Goal: Task Accomplishment & Management: Manage account settings

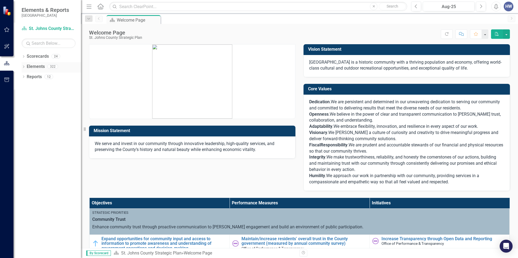
click at [37, 68] on link "Elements" at bounding box center [36, 67] width 18 height 6
click at [22, 67] on icon "Dropdown" at bounding box center [24, 67] width 4 height 3
click at [23, 56] on icon "Dropdown" at bounding box center [24, 57] width 4 height 3
click at [49, 67] on link "St. Johns County Strategic Plan" at bounding box center [55, 67] width 51 height 6
click at [58, 66] on link "St. Johns County Strategic Plan" at bounding box center [55, 67] width 51 height 6
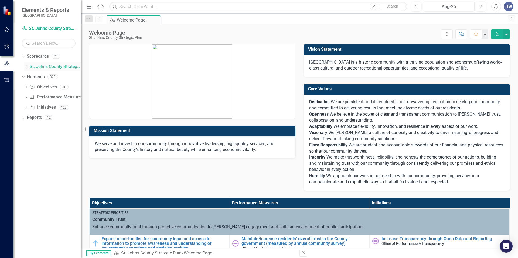
click at [26, 65] on icon "Dropdown" at bounding box center [26, 66] width 4 height 3
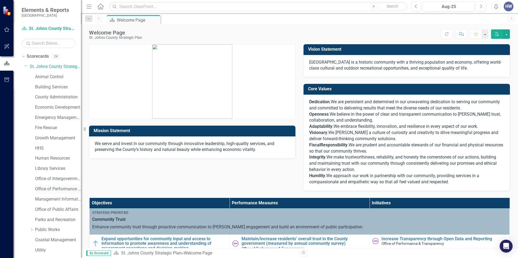
click at [56, 190] on link "Office of Performance & Transparency" at bounding box center [58, 189] width 46 height 6
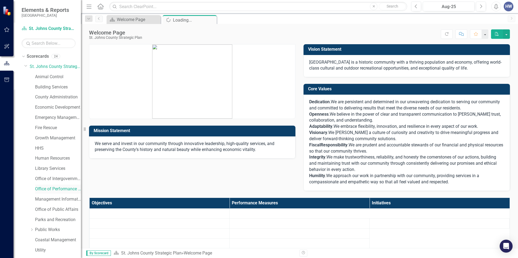
click at [56, 190] on link "Office of Performance & Transparency" at bounding box center [58, 189] width 46 height 6
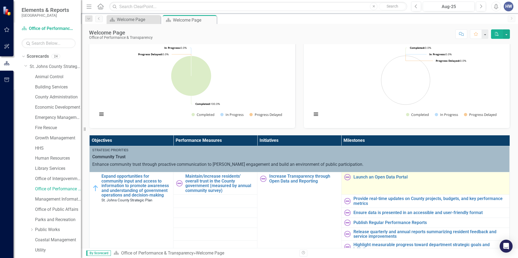
click at [344, 178] on img at bounding box center [347, 177] width 6 height 6
click at [374, 178] on link "Launch an Open Data Portal" at bounding box center [430, 177] width 153 height 5
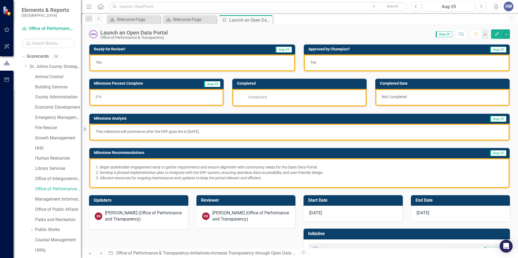
click at [99, 18] on icon at bounding box center [98, 18] width 1 height 3
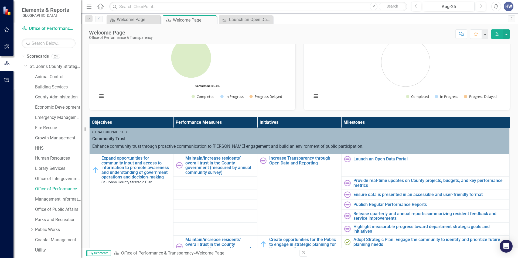
scroll to position [48, 0]
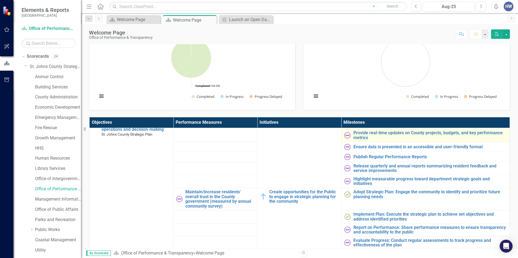
click at [344, 136] on img at bounding box center [347, 135] width 6 height 6
click at [345, 135] on img at bounding box center [347, 135] width 6 height 6
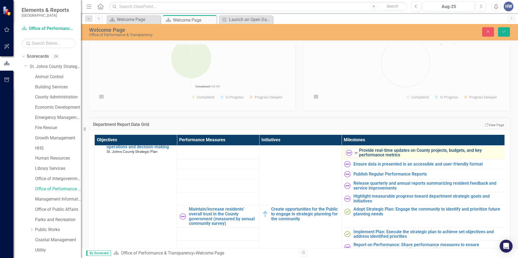
click at [365, 153] on link "Provide real-time updates on County projects, budgets, and key performance metr…" at bounding box center [431, 152] width 144 height 9
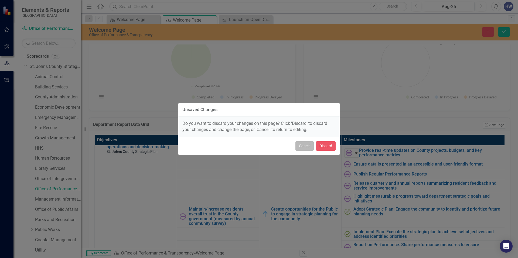
click at [306, 147] on button "Cancel" at bounding box center [305, 145] width 18 height 9
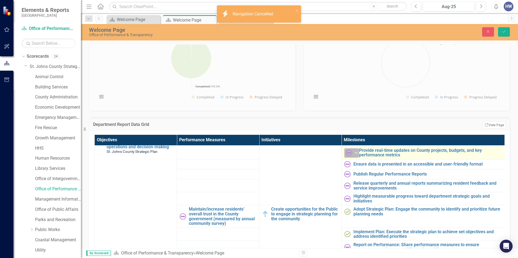
click at [347, 152] on img at bounding box center [349, 153] width 6 height 6
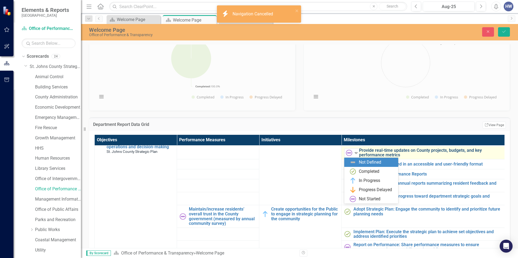
click at [401, 154] on link "Provide real-time updates on County projects, budgets, and key performance metr…" at bounding box center [431, 152] width 144 height 9
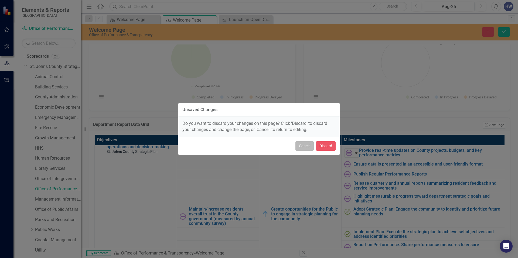
click at [307, 148] on button "Cancel" at bounding box center [305, 145] width 18 height 9
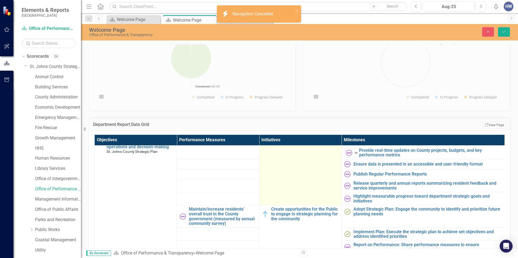
click at [316, 163] on td "Increase Transparency through Open Data and Reporting Link Open Element" at bounding box center [300, 164] width 82 height 81
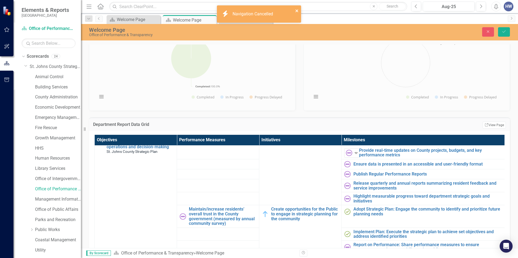
click at [297, 10] on icon "close" at bounding box center [297, 10] width 3 height 3
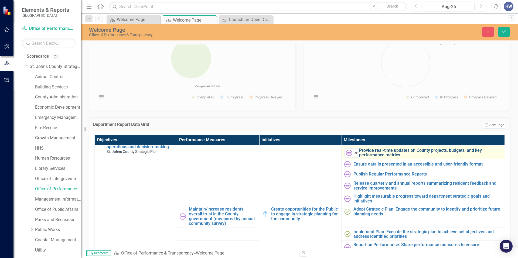
click at [381, 153] on link "Provide real-time updates on County projects, budgets, and key performance metr…" at bounding box center [431, 152] width 144 height 9
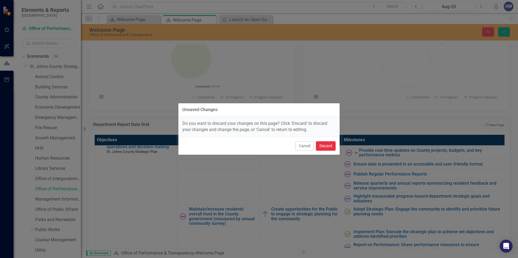
click at [324, 148] on button "Discard" at bounding box center [326, 145] width 20 height 9
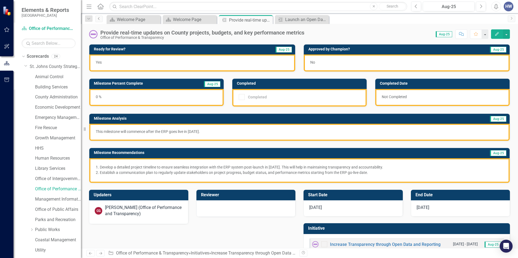
click at [98, 18] on icon "Previous" at bounding box center [99, 18] width 4 height 3
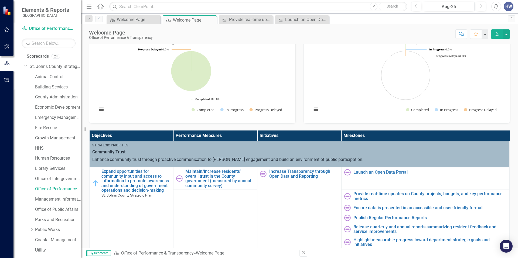
scroll to position [135, 0]
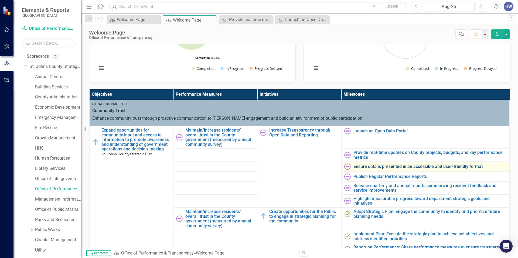
click at [369, 168] on link "Ensure data is presented in an accessible and user-friendly format" at bounding box center [430, 166] width 153 height 5
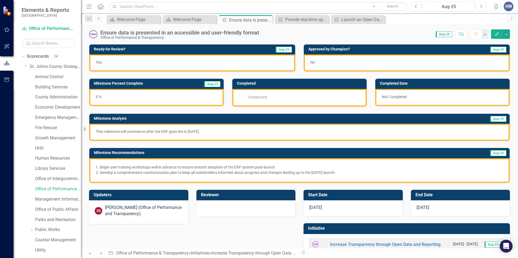
click at [96, 18] on link "Previous" at bounding box center [99, 19] width 8 height 6
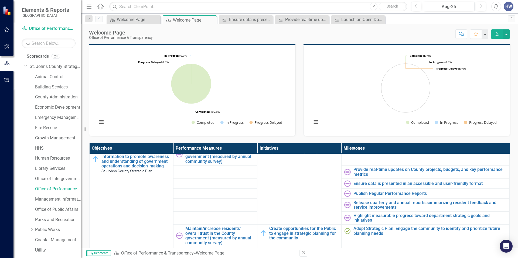
scroll to position [27, 0]
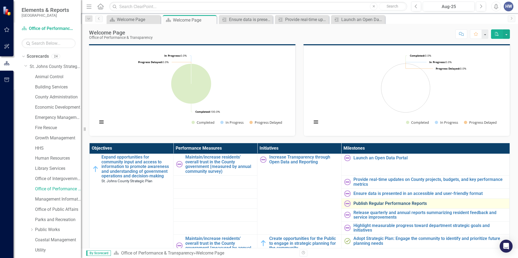
click at [383, 206] on link "Publish Regular Performance Reports" at bounding box center [430, 203] width 153 height 5
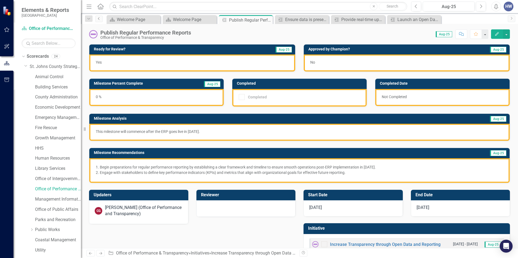
click at [97, 19] on icon "Previous" at bounding box center [99, 18] width 4 height 3
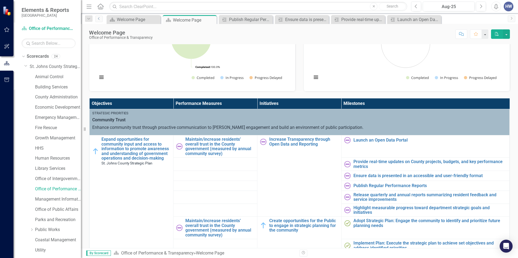
scroll to position [135, 0]
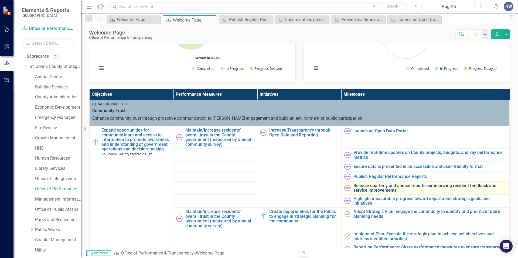
click at [361, 190] on link "Release quarterly and annual reports summarizing resident feedback and service …" at bounding box center [430, 188] width 153 height 9
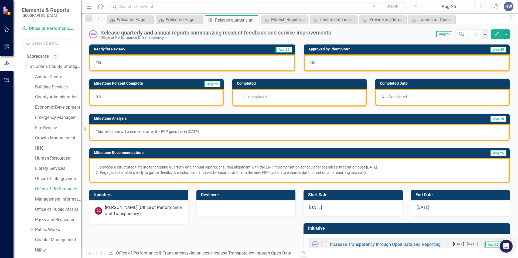
click at [100, 19] on icon "Previous" at bounding box center [99, 18] width 4 height 3
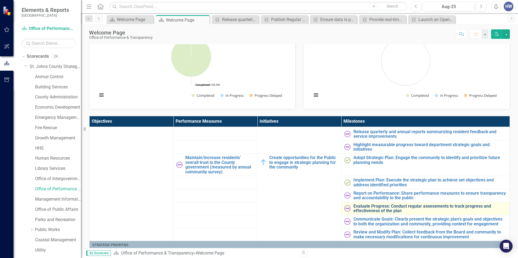
scroll to position [108, 0]
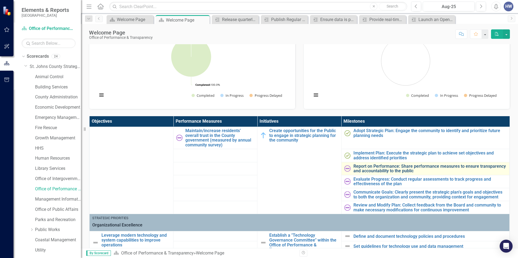
click at [372, 170] on link "Report on Performance: Share performance measures to ensure transparency and ac…" at bounding box center [430, 168] width 153 height 9
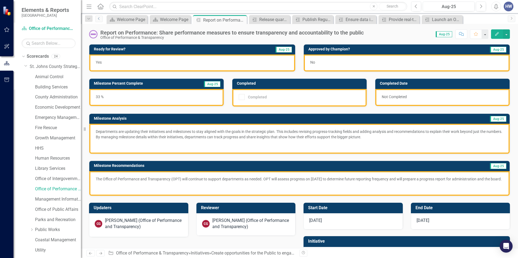
drag, startPoint x: 99, startPoint y: 18, endPoint x: 99, endPoint y: 22, distance: 4.1
click at [99, 18] on icon "Previous" at bounding box center [99, 18] width 4 height 3
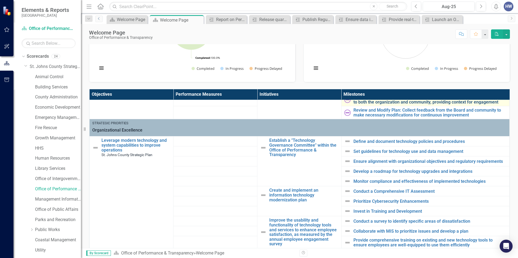
scroll to position [189, 0]
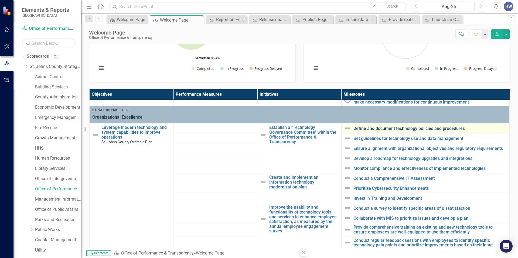
click at [396, 128] on link "Define and document technology policies and procedures" at bounding box center [430, 128] width 153 height 5
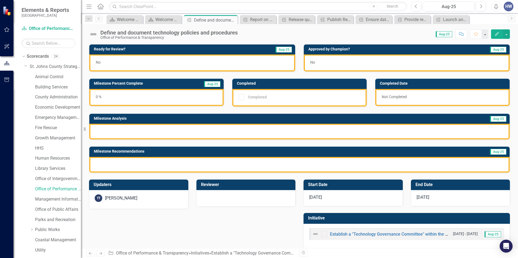
click at [166, 131] on div at bounding box center [299, 132] width 420 height 16
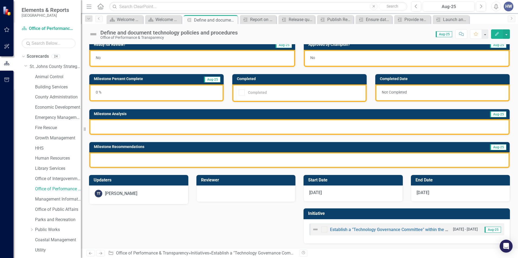
scroll to position [6, 0]
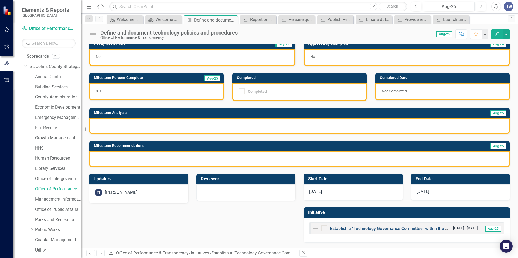
click at [400, 227] on link "Establish a "Technology Governance Committee" within the Office of Performance …" at bounding box center [425, 228] width 190 height 5
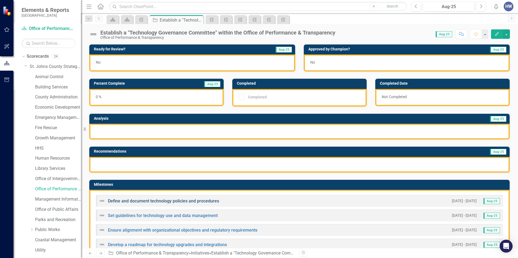
click at [196, 201] on link "Define and document technology policies and procedures" at bounding box center [163, 201] width 111 height 5
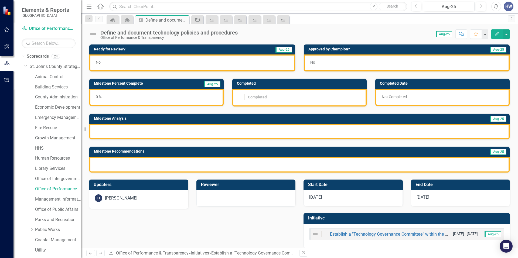
click at [147, 130] on div at bounding box center [299, 132] width 420 height 16
click at [404, 136] on div at bounding box center [299, 132] width 420 height 16
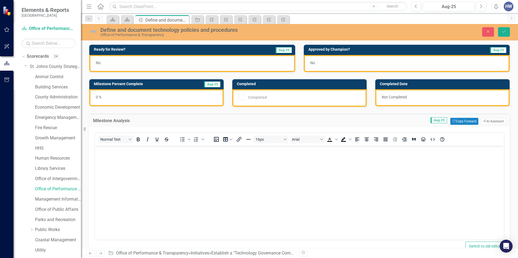
click at [156, 161] on body "Rich Text Area. Press ALT-0 for help." at bounding box center [299, 186] width 409 height 81
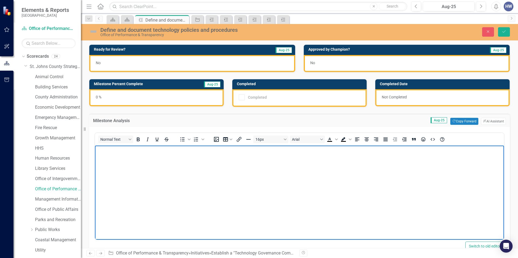
click at [121, 174] on body "Rich Text Area. Press ALT-0 for help." at bounding box center [299, 186] width 409 height 81
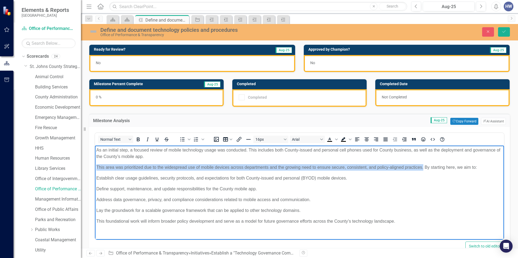
drag, startPoint x: 398, startPoint y: 167, endPoint x: 50, endPoint y: 169, distance: 348.1
click at [95, 169] on html "As an initial step, a focused review of mobile technology usage was conducted. …" at bounding box center [299, 188] width 409 height 85
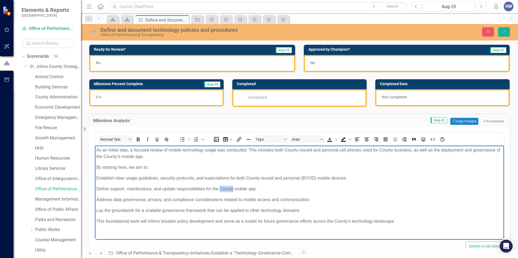
drag, startPoint x: 233, startPoint y: 189, endPoint x: 221, endPoint y: 189, distance: 12.1
click at [221, 189] on p "Define support, maintenance, and update responsibilities for the County mobile …" at bounding box center [299, 189] width 406 height 6
click at [254, 189] on p "Define support, maintenance, and update responsibilities for the County mobile …" at bounding box center [299, 189] width 406 height 6
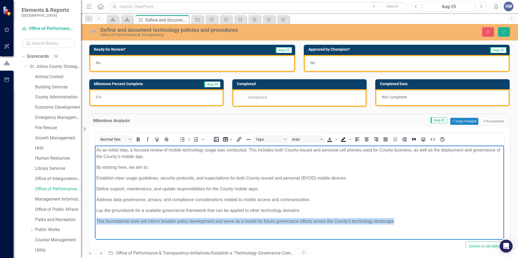
drag, startPoint x: 318, startPoint y: 220, endPoint x: 69, endPoint y: 218, distance: 248.8
click at [95, 218] on html "As an initial step, a focused review of mobile technology usage was conducted. …" at bounding box center [299, 188] width 409 height 85
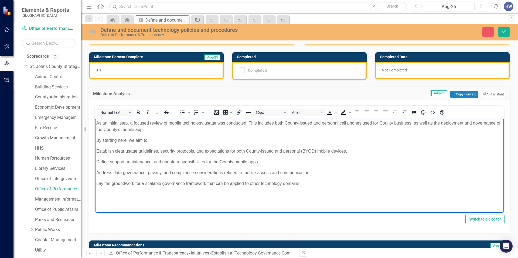
scroll to position [54, 0]
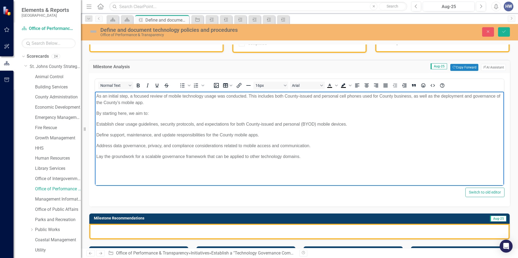
click at [213, 173] on html "As an initial step, a focused review of mobile technology usage was conducted. …" at bounding box center [299, 132] width 409 height 81
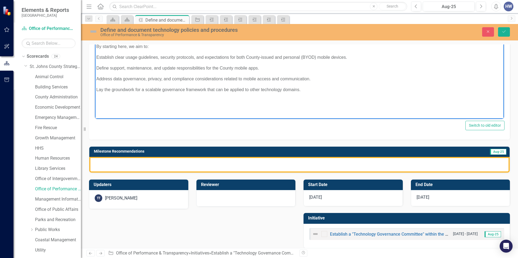
scroll to position [126, 0]
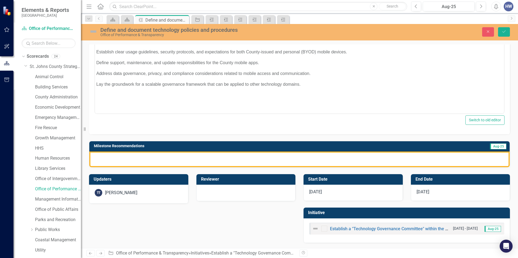
click at [126, 159] on div at bounding box center [299, 160] width 420 height 16
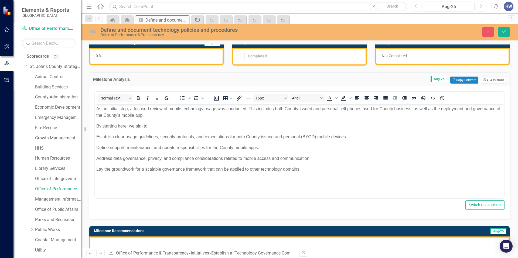
scroll to position [18, 0]
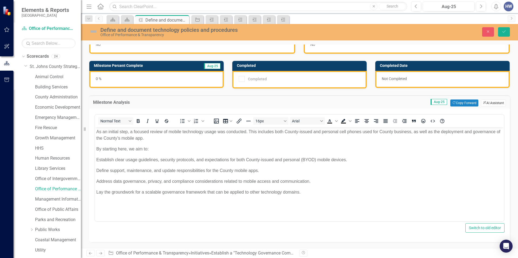
click at [488, 102] on button "ClearPoint AI AI Assistant" at bounding box center [493, 103] width 25 height 7
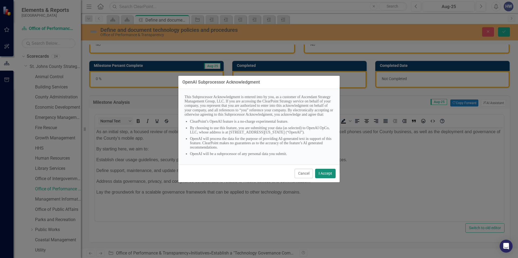
click at [324, 178] on button "I Accept" at bounding box center [325, 173] width 21 height 9
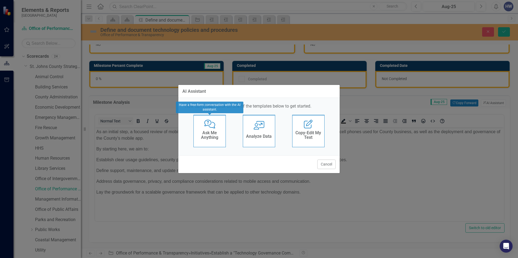
click at [215, 142] on div "Ask Me Anything" at bounding box center [209, 135] width 26 height 13
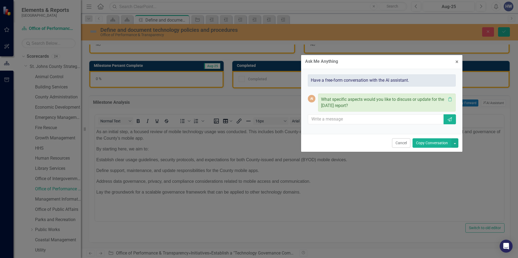
drag, startPoint x: 287, startPoint y: 89, endPoint x: 402, endPoint y: 63, distance: 118.4
click at [402, 63] on div "Ask Me Anything × Close" at bounding box center [381, 62] width 161 height 14
click at [305, 191] on div "Ask Me Anything × Close Have a free-form conversation with the AI assistant. AI…" at bounding box center [259, 129] width 162 height 258
click at [321, 120] on input "text" at bounding box center [376, 120] width 136 height 10
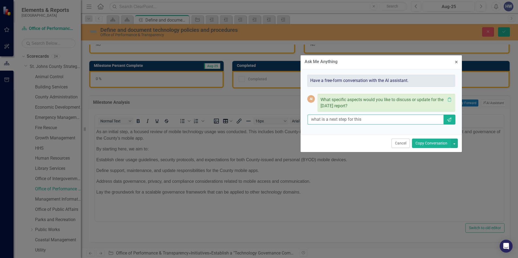
type input "what is a next step for this"
drag, startPoint x: 303, startPoint y: 192, endPoint x: 305, endPoint y: 189, distance: 3.9
click at [303, 192] on div "Ask Me Anything × Close Have a free-form conversation with the AI assistant. AI…" at bounding box center [259, 129] width 162 height 258
click at [456, 63] on span "×" at bounding box center [456, 62] width 3 height 6
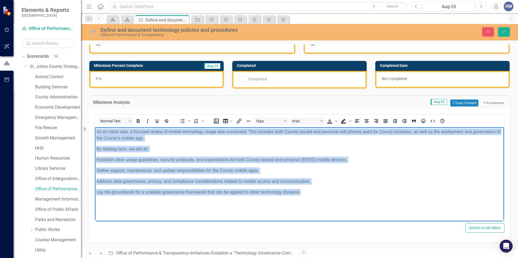
drag, startPoint x: 304, startPoint y: 193, endPoint x: 96, endPoint y: 108, distance: 224.8
click at [96, 127] on html "As an initial step, a focused review of mobile technology usage was conducted. …" at bounding box center [299, 167] width 409 height 81
copy body "As an initial step, a focused review of mobile technology usage was conducted. …"
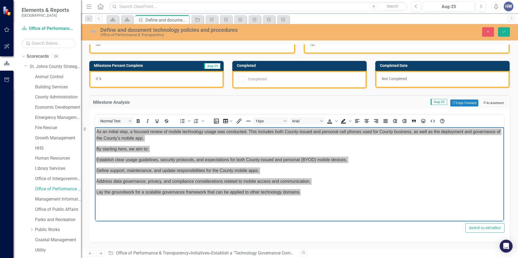
click at [488, 103] on button "ClearPoint AI AI Assistant" at bounding box center [493, 103] width 25 height 7
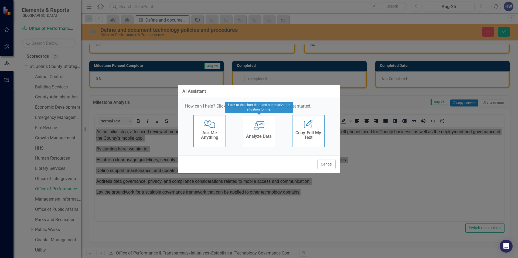
click at [263, 141] on div "Analyze Data" at bounding box center [259, 137] width 26 height 9
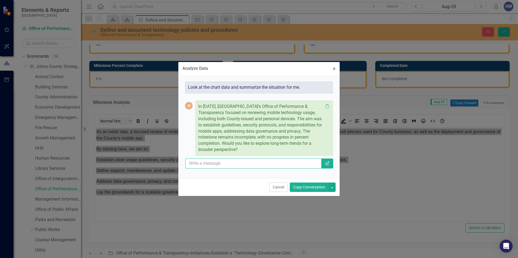
click at [241, 166] on input "text" at bounding box center [253, 164] width 136 height 10
type input "what is a next step for this"
click at [329, 164] on icon "Send" at bounding box center [326, 163] width 5 height 4
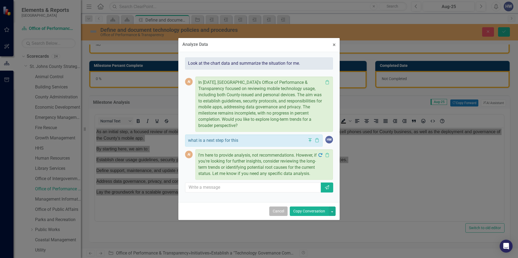
click at [278, 214] on button "Cancel" at bounding box center [278, 211] width 18 height 9
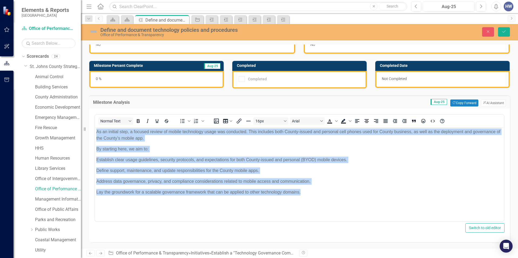
click at [186, 205] on body "As an initial step, a focused review of mobile technology usage was conducted. …" at bounding box center [299, 167] width 409 height 81
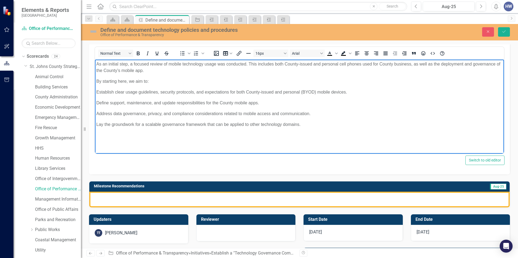
scroll to position [126, 0]
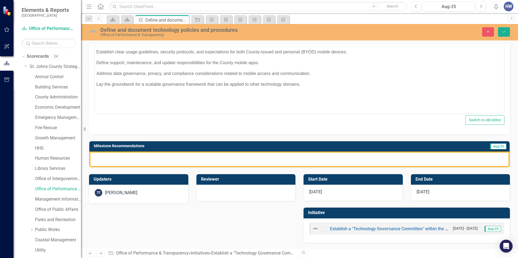
click at [147, 160] on div at bounding box center [299, 160] width 420 height 16
click at [103, 157] on div at bounding box center [299, 160] width 420 height 16
click at [153, 159] on div at bounding box center [299, 160] width 420 height 16
click at [136, 159] on div at bounding box center [299, 160] width 420 height 16
drag, startPoint x: 136, startPoint y: 159, endPoint x: 116, endPoint y: 159, distance: 20.8
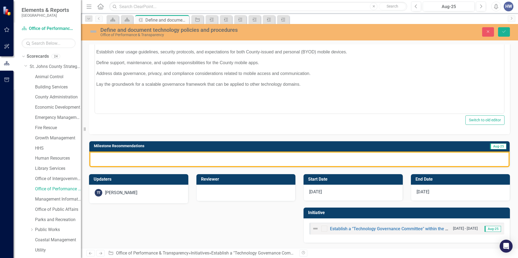
click at [116, 159] on div at bounding box center [299, 160] width 420 height 16
drag, startPoint x: 116, startPoint y: 159, endPoint x: 112, endPoint y: 158, distance: 3.8
click at [112, 158] on div at bounding box center [299, 160] width 420 height 16
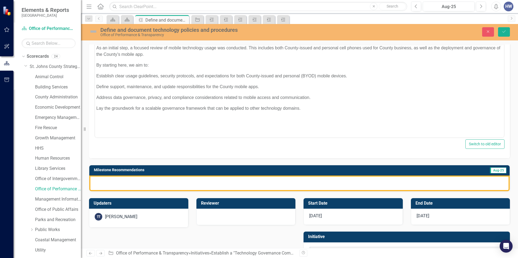
scroll to position [73, 0]
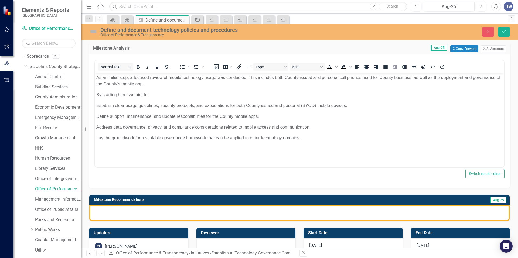
click at [319, 154] on html "As an initial step, a focused review of mobile technology usage was conducted. …" at bounding box center [299, 113] width 409 height 81
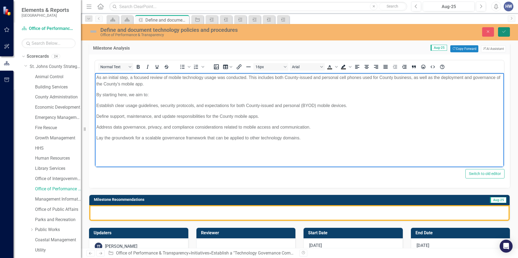
click at [503, 32] on icon "Save" at bounding box center [504, 32] width 5 height 4
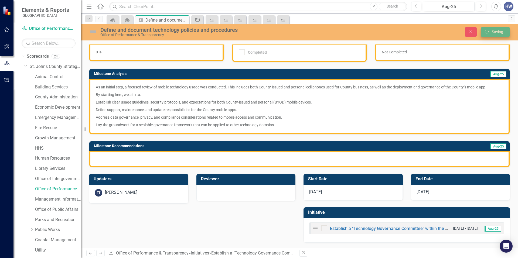
scroll to position [45, 0]
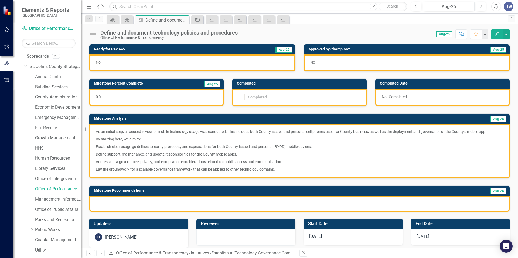
click at [147, 200] on div at bounding box center [299, 204] width 420 height 16
click at [133, 206] on div at bounding box center [299, 204] width 420 height 16
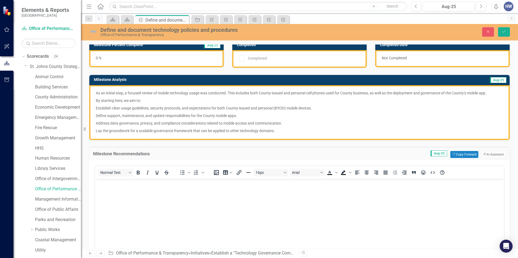
scroll to position [81, 0]
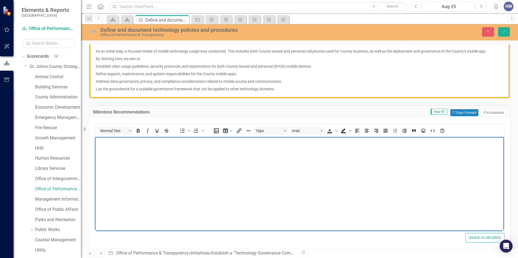
click at [124, 162] on body "Rich Text Area. Press ALT-0 for help." at bounding box center [299, 177] width 409 height 81
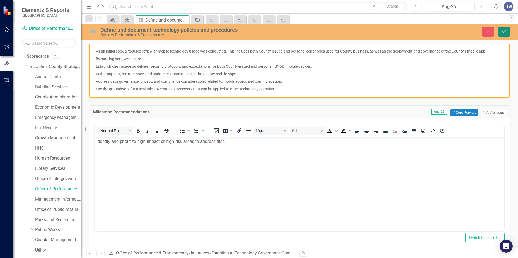
click at [502, 32] on icon "Save" at bounding box center [504, 32] width 5 height 4
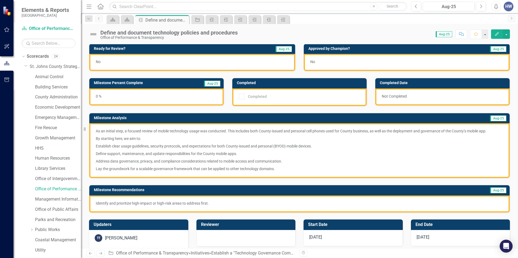
scroll to position [0, 0]
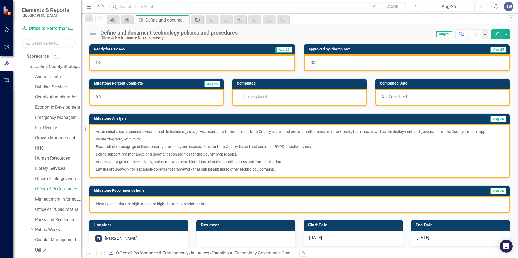
click at [97, 19] on icon "Previous" at bounding box center [99, 18] width 4 height 3
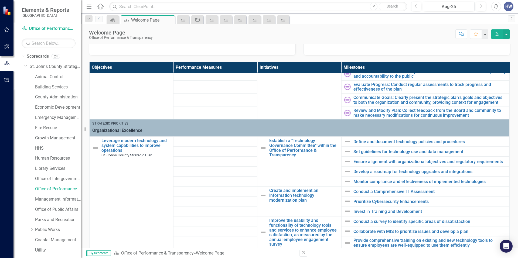
scroll to position [162, 0]
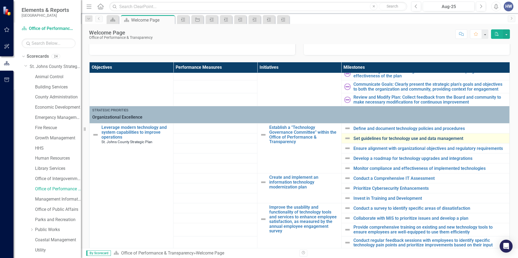
click at [384, 140] on link "Set guidelines for technology use and data management" at bounding box center [430, 138] width 153 height 5
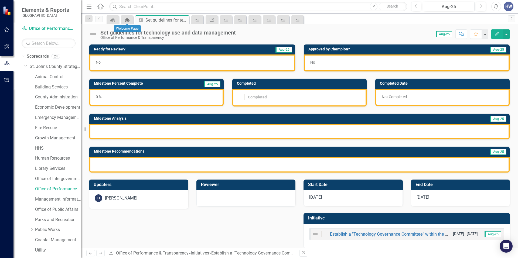
click at [126, 19] on icon at bounding box center [127, 20] width 5 height 4
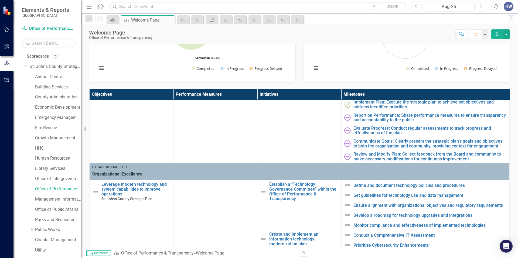
scroll to position [135, 0]
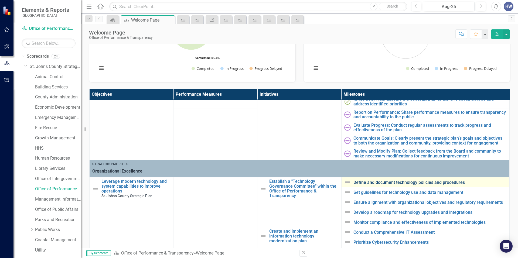
click at [389, 185] on link "Define and document technology policies and procedures" at bounding box center [430, 182] width 153 height 5
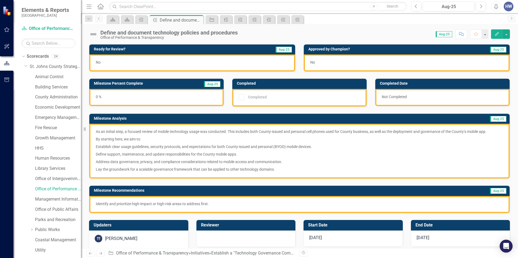
click at [477, 131] on p "As an initial step, a focused review of mobile technology usage was conducted. …" at bounding box center [299, 132] width 407 height 6
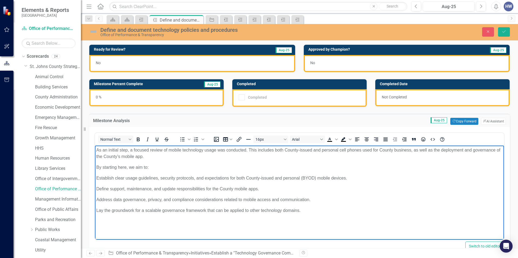
click at [140, 157] on p "As an initial step, a focused review of mobile technology usage was conducted. …" at bounding box center [299, 153] width 406 height 13
click at [146, 157] on p "As an initial step, a focused review of mobile technology usage was conducted. …" at bounding box center [299, 153] width 406 height 13
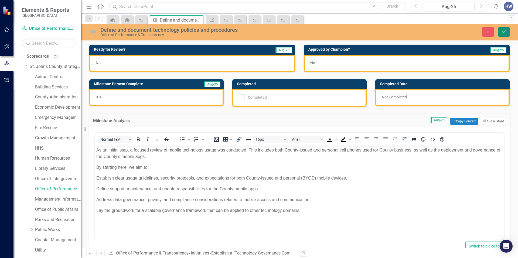
click at [505, 31] on icon "Save" at bounding box center [504, 32] width 5 height 4
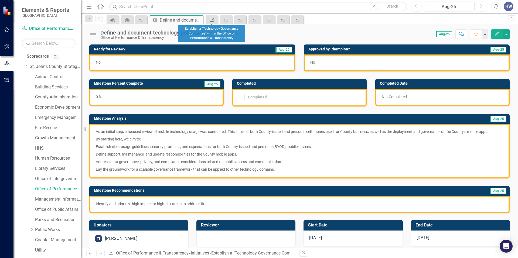
click at [211, 19] on icon at bounding box center [212, 20] width 4 height 4
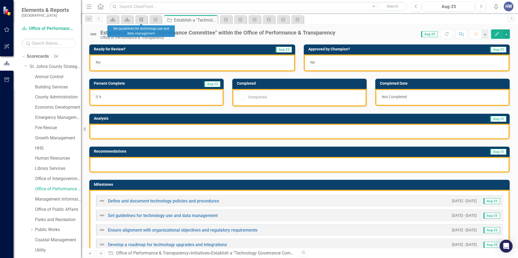
click at [141, 19] on icon "Milestone" at bounding box center [141, 20] width 5 height 4
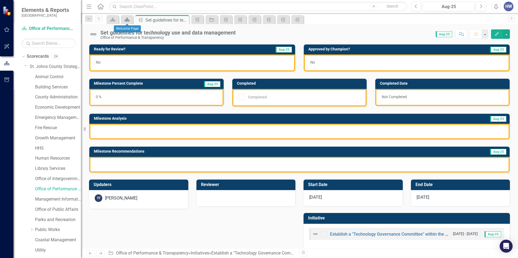
click at [127, 21] on icon at bounding box center [127, 20] width 5 height 4
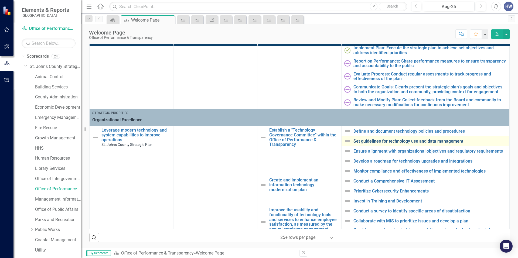
scroll to position [135, 0]
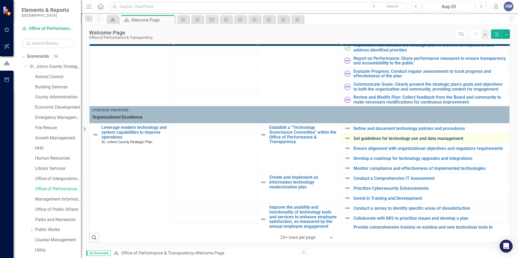
click at [391, 140] on link "Set guidelines for technology use and data management" at bounding box center [430, 138] width 153 height 5
